Goal: Task Accomplishment & Management: Use online tool/utility

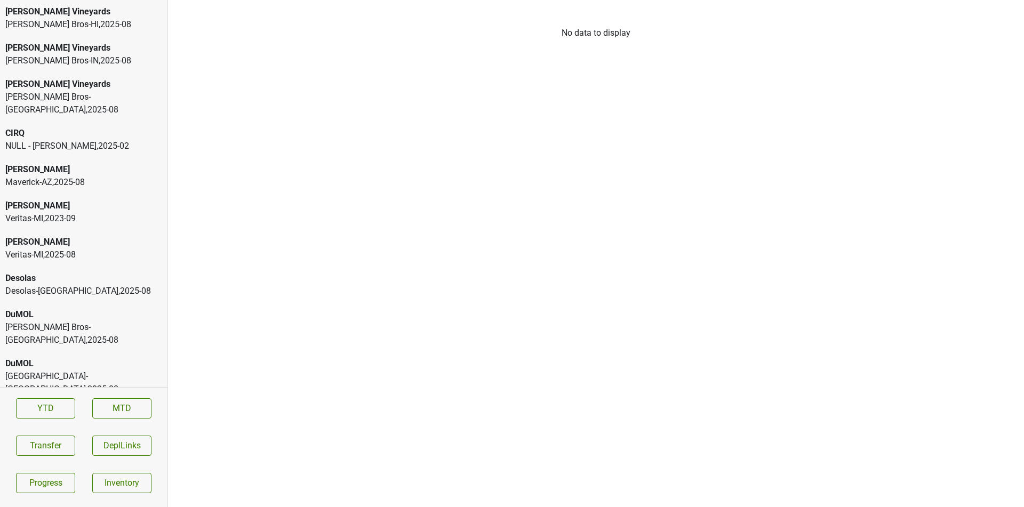
click at [143, 29] on div "[PERSON_NAME] Bros-HI , 2025 - 08" at bounding box center [83, 24] width 157 height 13
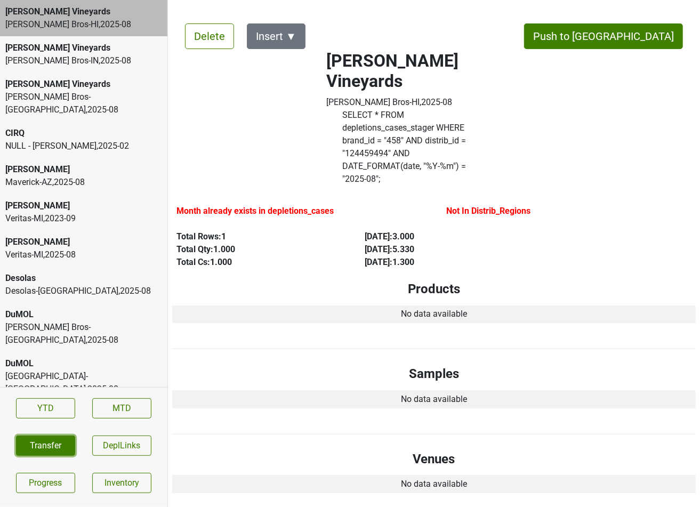
click at [62, 361] on button "Transfer" at bounding box center [45, 446] width 59 height 20
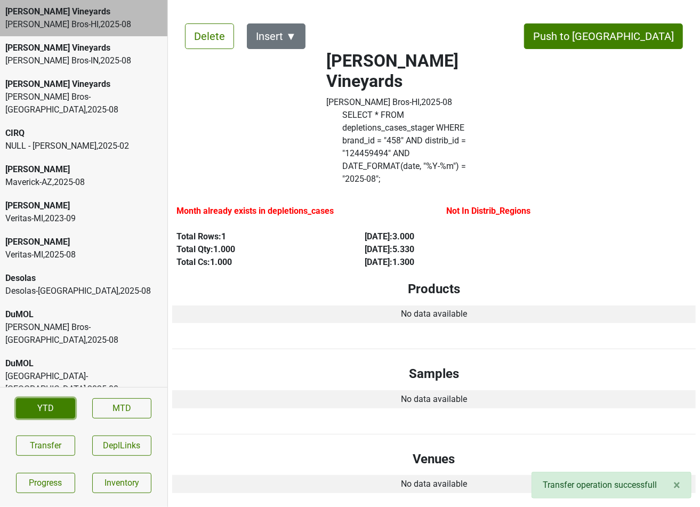
click at [58, 361] on link "YTD" at bounding box center [45, 408] width 59 height 20
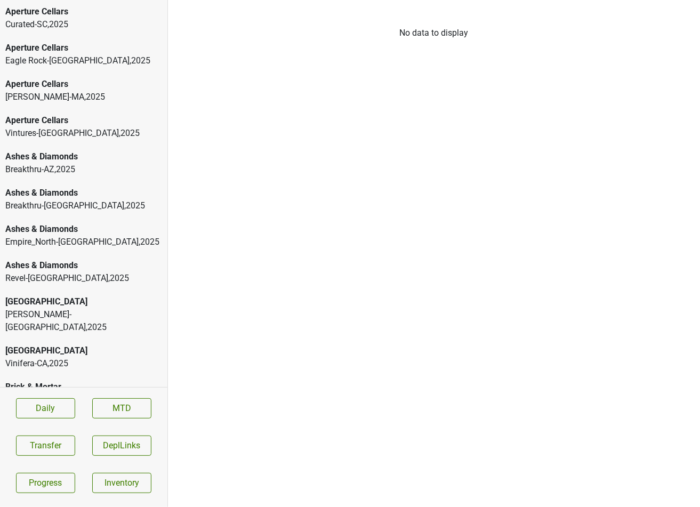
click at [120, 25] on div "Curated-SC , 2025" at bounding box center [83, 24] width 157 height 13
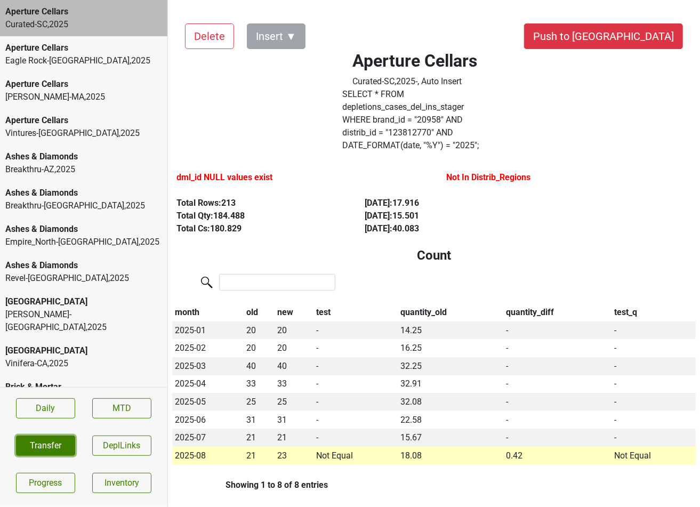
click at [59, 440] on button "Transfer" at bounding box center [45, 446] width 59 height 20
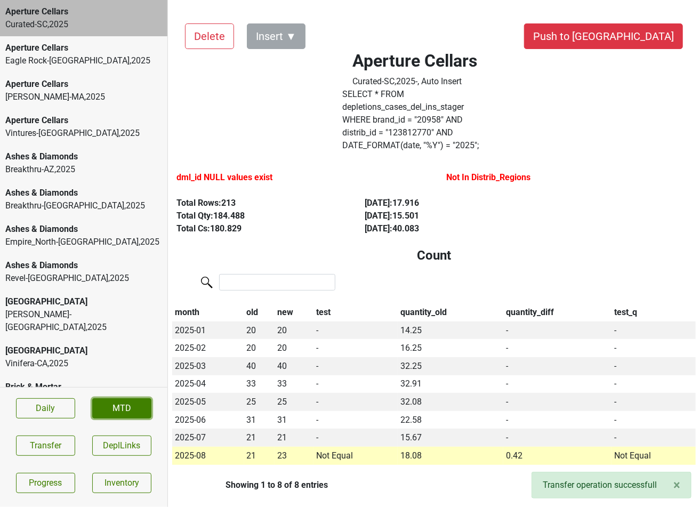
click at [146, 405] on link "MTD" at bounding box center [121, 408] width 59 height 20
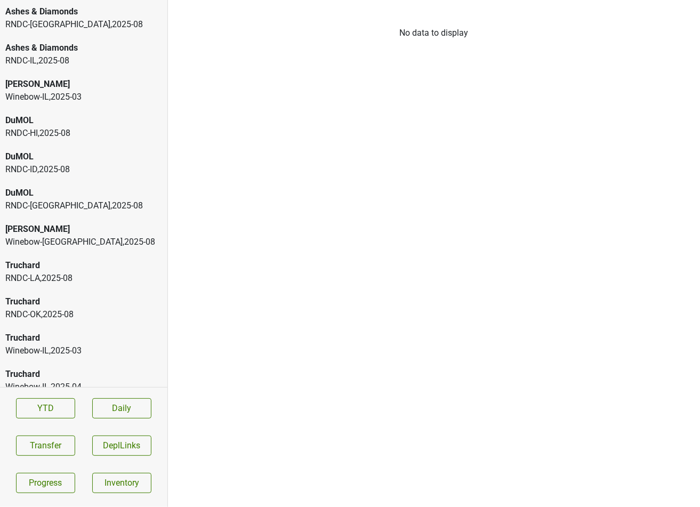
click at [105, 84] on div "[PERSON_NAME]" at bounding box center [83, 84] width 157 height 13
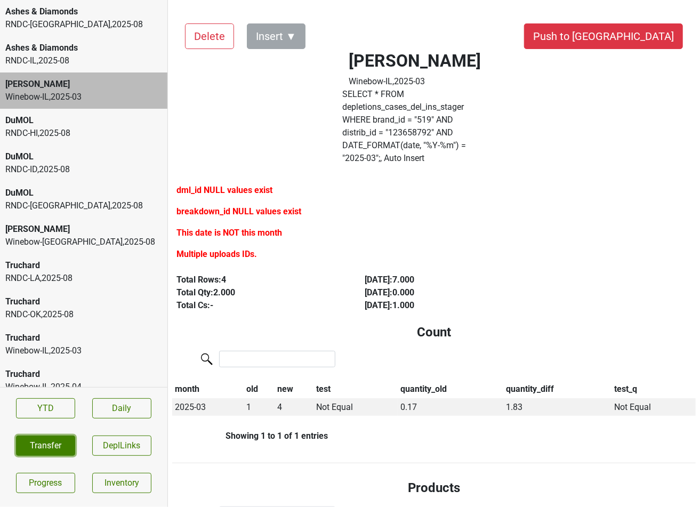
click at [57, 447] on button "Transfer" at bounding box center [45, 446] width 59 height 20
